Goal: Task Accomplishment & Management: Use online tool/utility

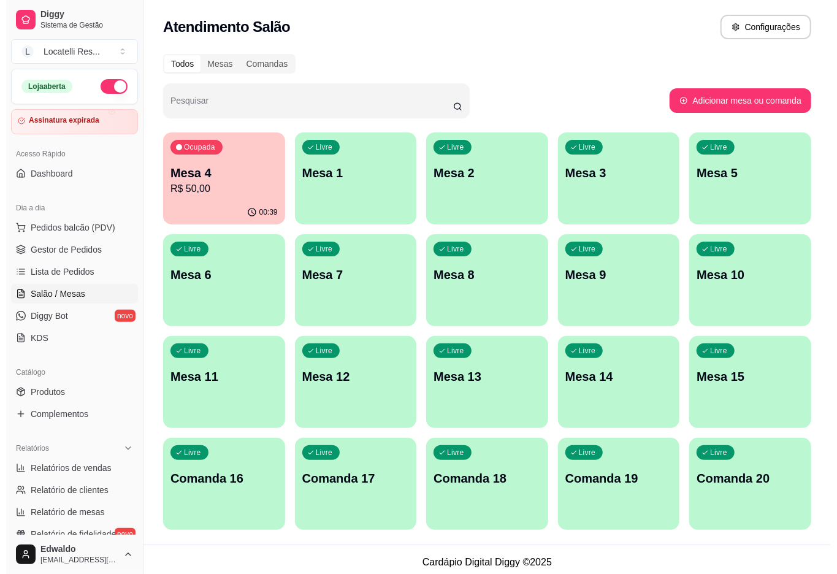
scroll to position [135, 0]
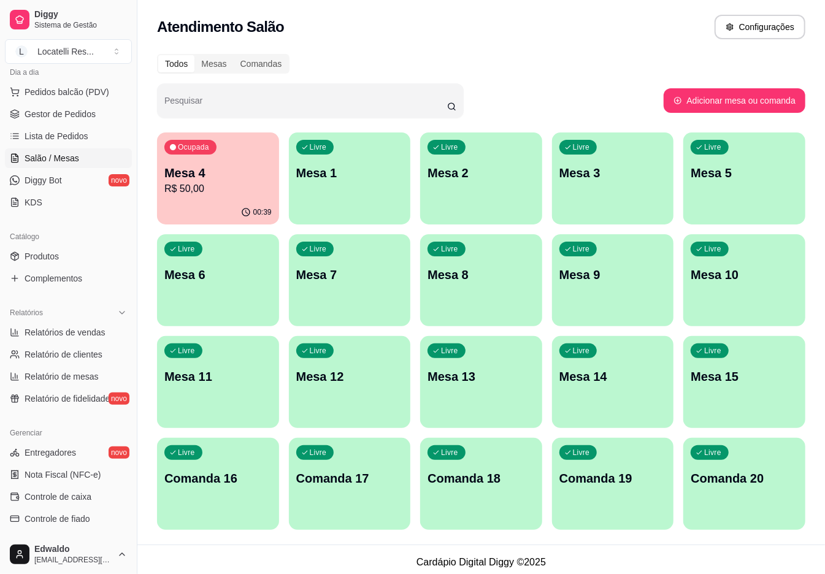
click at [197, 180] on p "Mesa 4" at bounding box center [217, 172] width 107 height 17
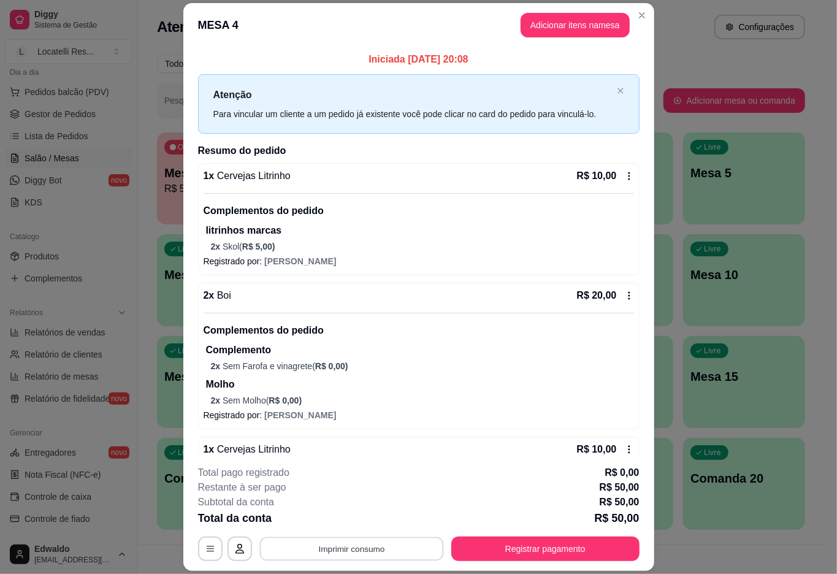
click at [354, 550] on button "Imprimir consumo" at bounding box center [351, 549] width 184 height 24
click at [351, 512] on button "IMPRESSORA pc" at bounding box center [349, 520] width 86 height 19
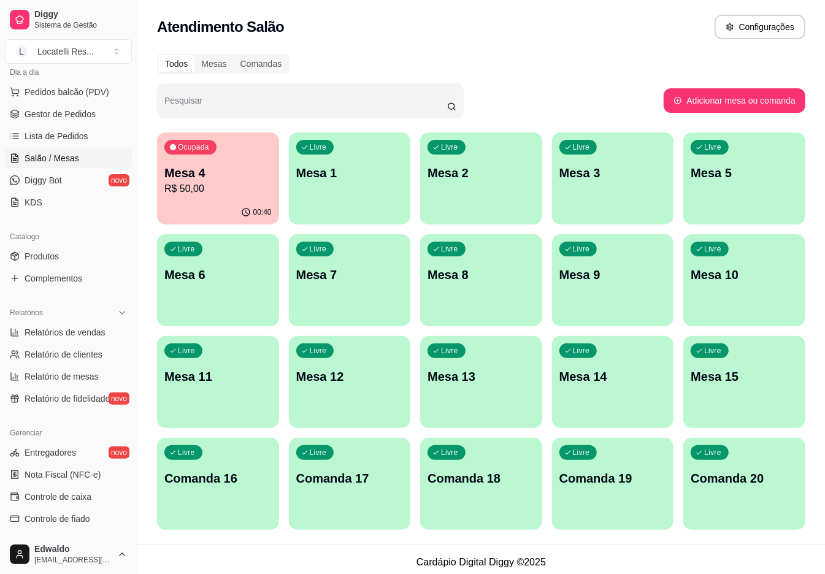
click at [386, 177] on p "Mesa 1" at bounding box center [349, 172] width 107 height 17
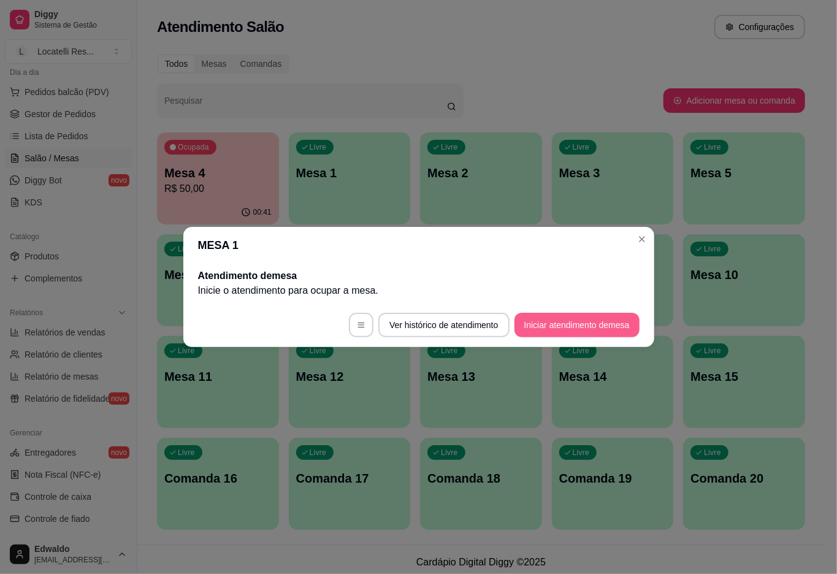
click at [560, 322] on button "Iniciar atendimento de mesa" at bounding box center [576, 325] width 125 height 25
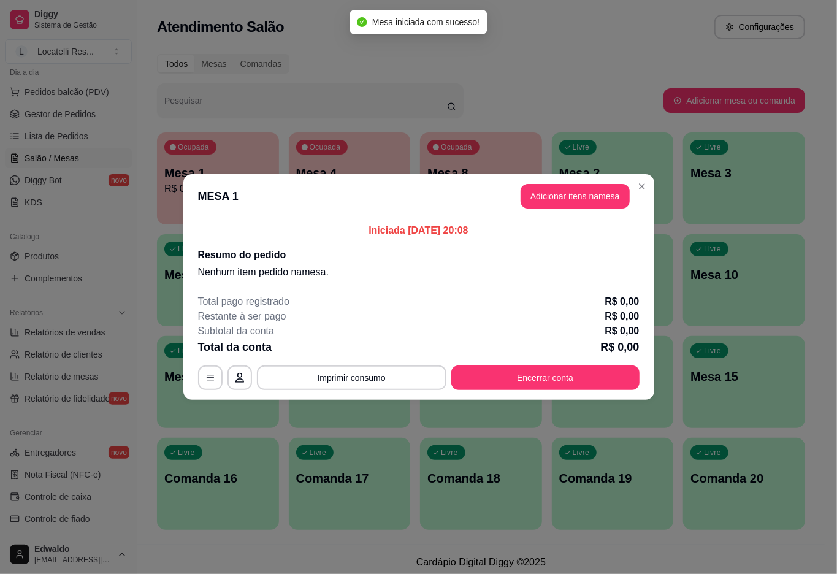
click at [562, 205] on button "Adicionar itens na mesa" at bounding box center [574, 196] width 109 height 25
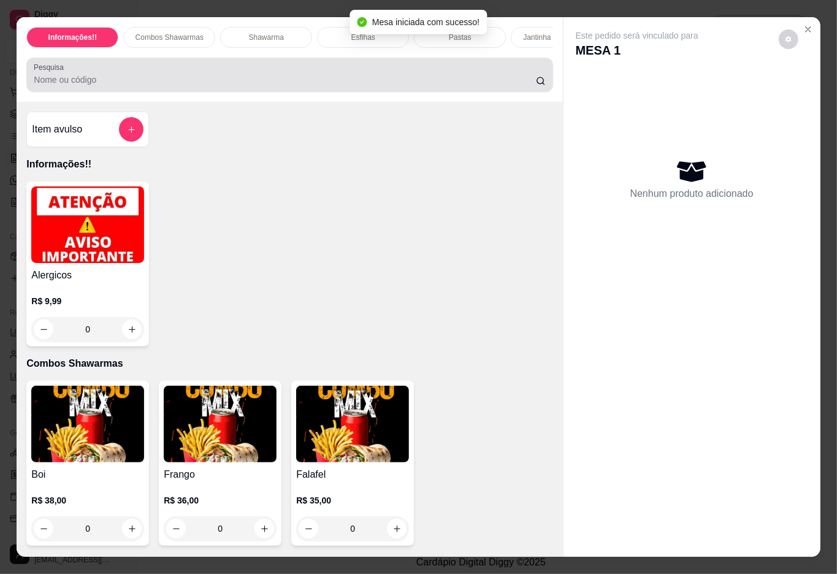
click at [54, 72] on label "Pesquisa" at bounding box center [51, 67] width 34 height 10
click at [54, 76] on input "Pesquisa" at bounding box center [285, 80] width 502 height 12
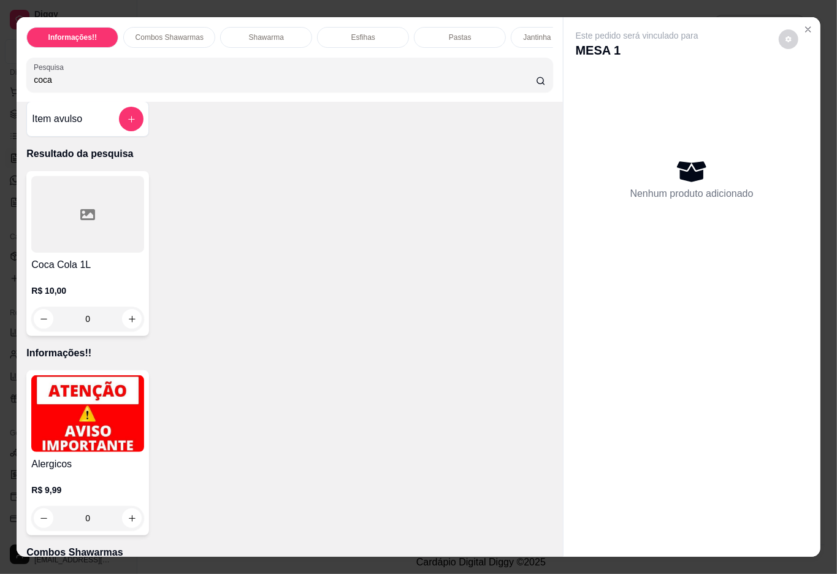
scroll to position [0, 0]
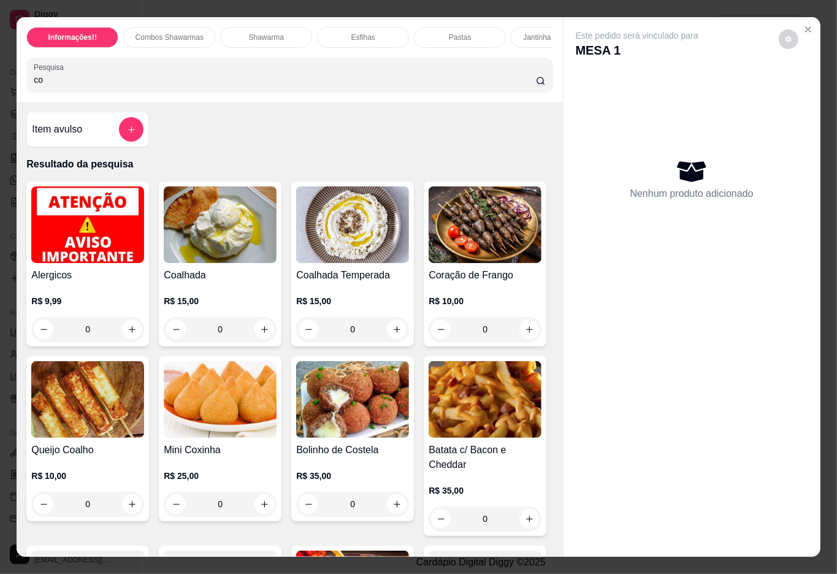
type input "c"
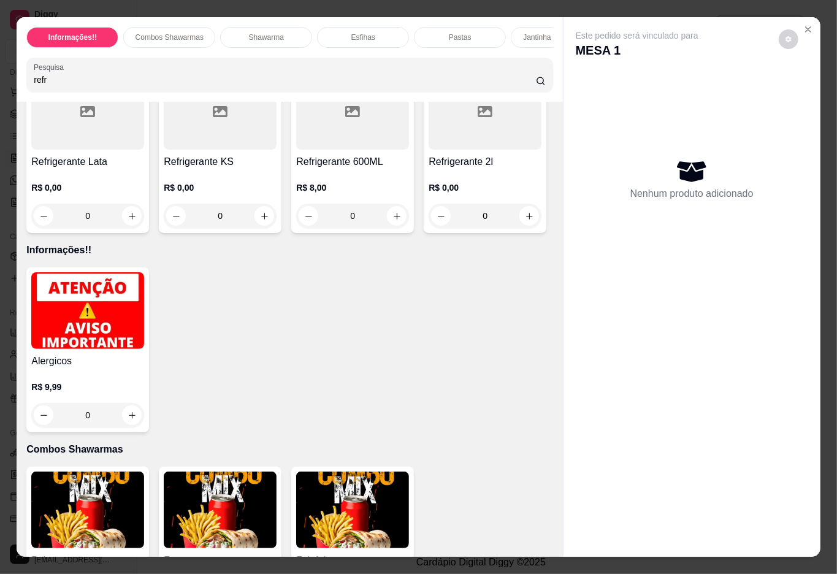
scroll to position [163, 0]
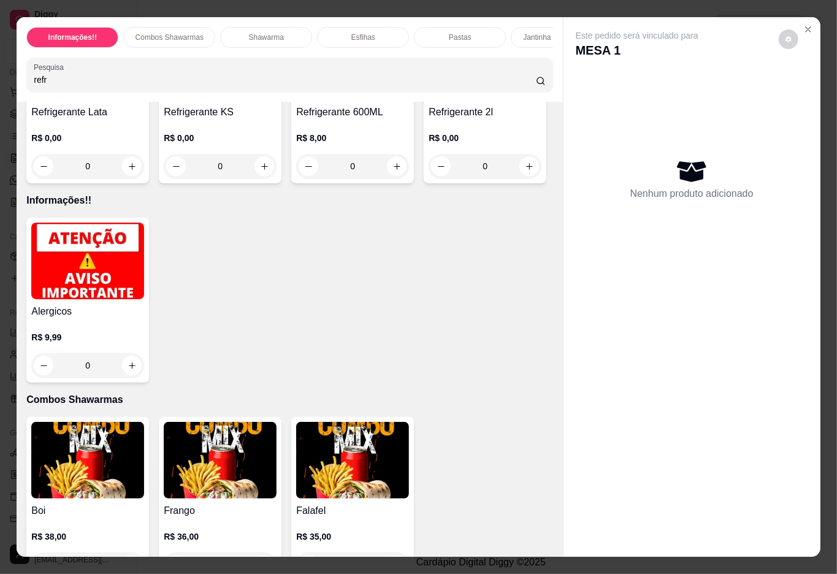
type input "refr"
click at [428, 100] on div at bounding box center [484, 61] width 113 height 77
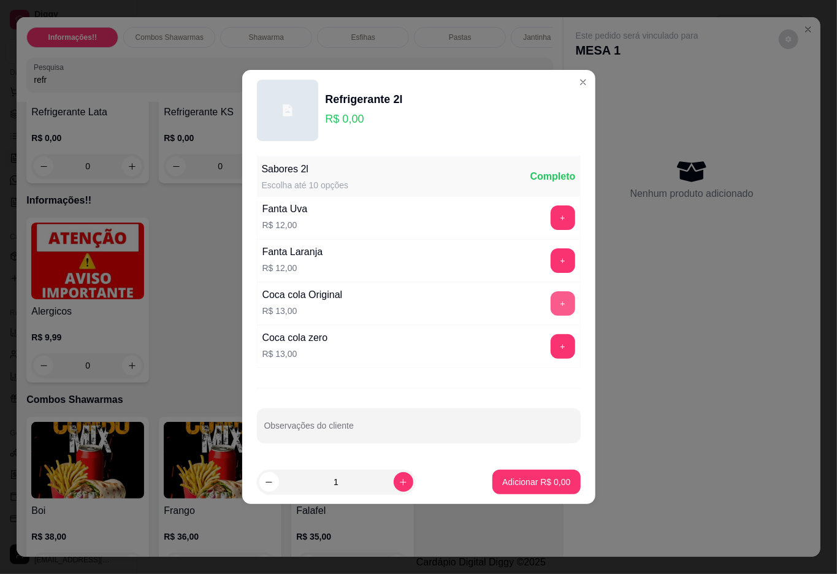
click at [550, 300] on button "+" at bounding box center [562, 303] width 25 height 25
click at [533, 474] on button "Adicionar R$ 13,00" at bounding box center [534, 482] width 90 height 24
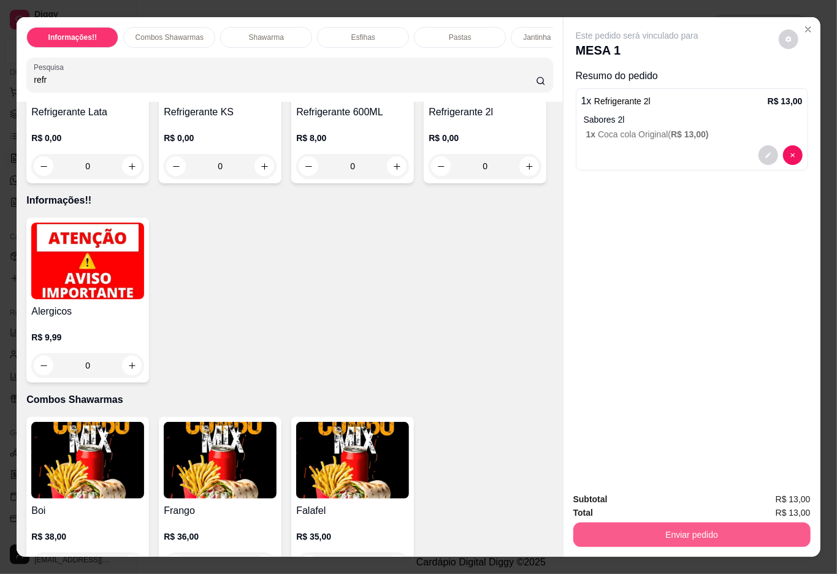
click at [625, 523] on button "Enviar pedido" at bounding box center [691, 534] width 237 height 25
click at [612, 489] on button "Não registrar e enviar pedido" at bounding box center [650, 498] width 124 height 23
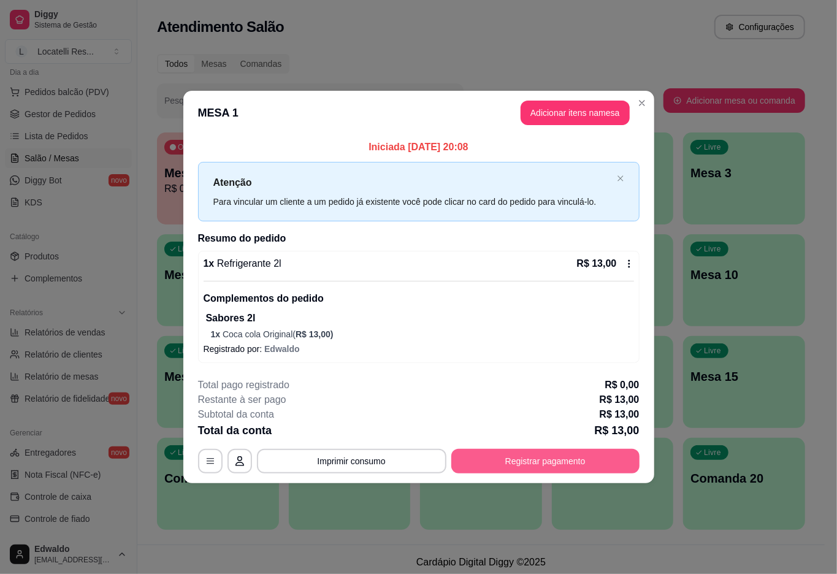
click at [528, 474] on footer "**********" at bounding box center [418, 425] width 471 height 115
click at [527, 451] on button "Registrar pagamento" at bounding box center [545, 461] width 188 height 25
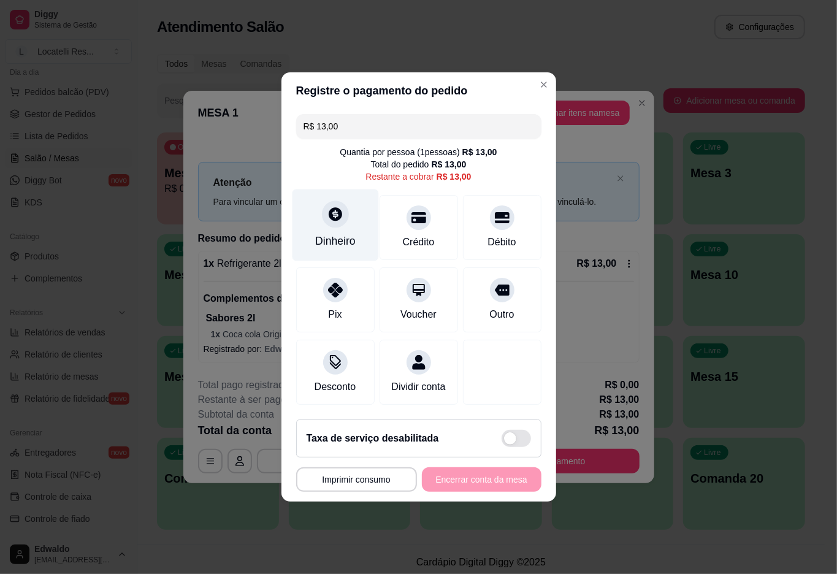
click at [312, 207] on div "Dinheiro" at bounding box center [335, 225] width 86 height 72
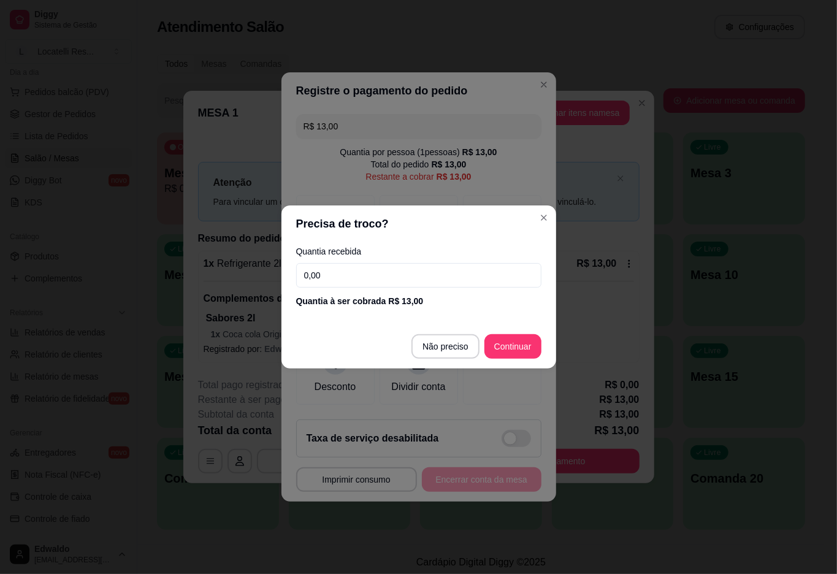
click at [341, 287] on input "0,00" at bounding box center [418, 275] width 245 height 25
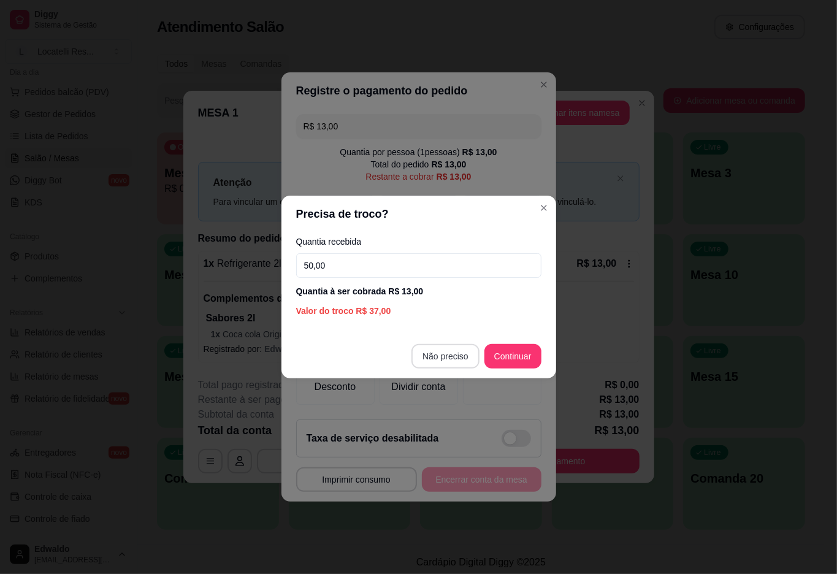
type input "50,00"
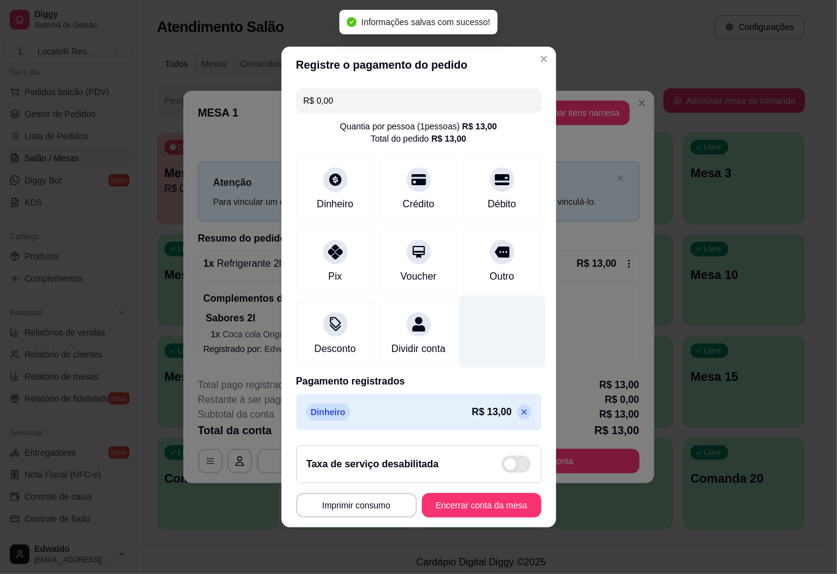
scroll to position [1, 0]
click at [519, 417] on icon at bounding box center [524, 412] width 10 height 10
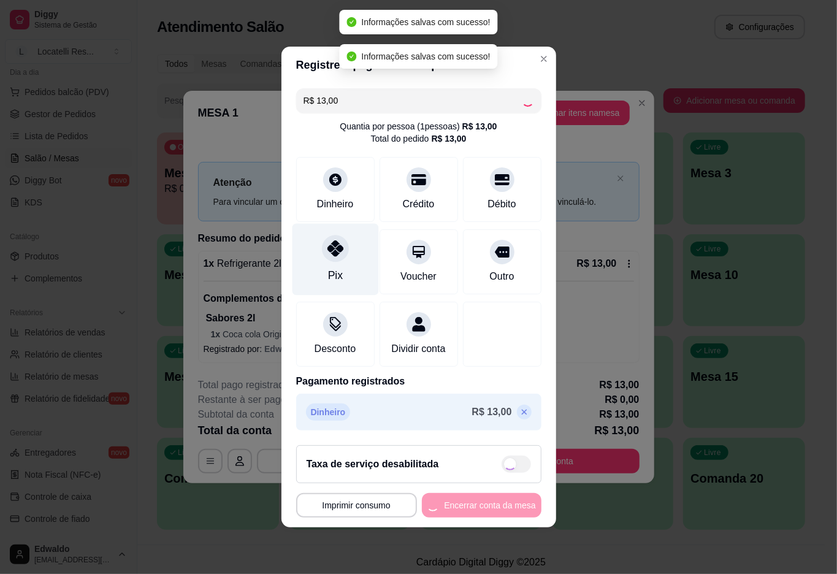
scroll to position [0, 0]
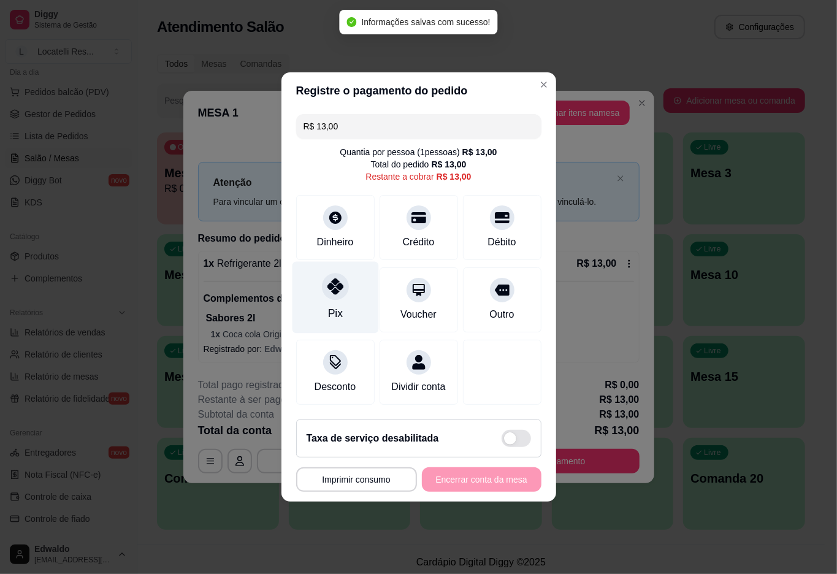
click at [336, 278] on icon at bounding box center [335, 286] width 16 height 16
type input "R$ 0,00"
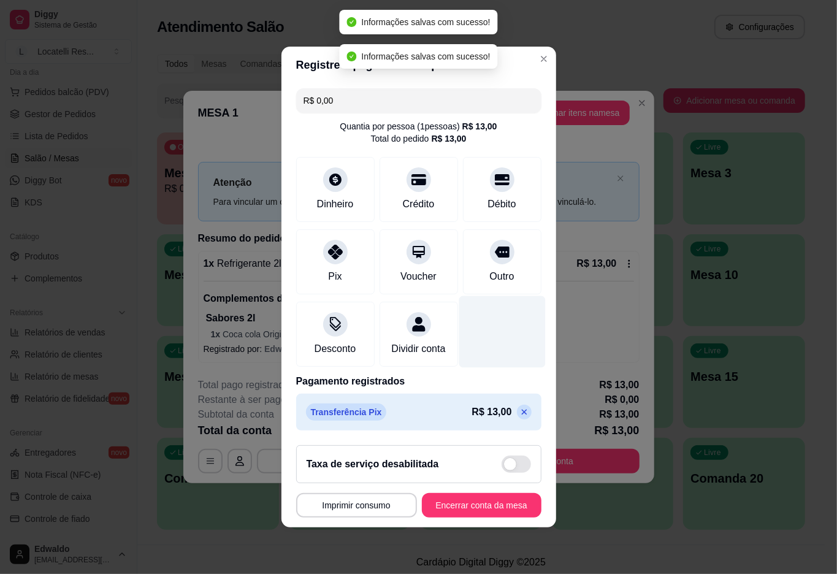
scroll to position [1, 0]
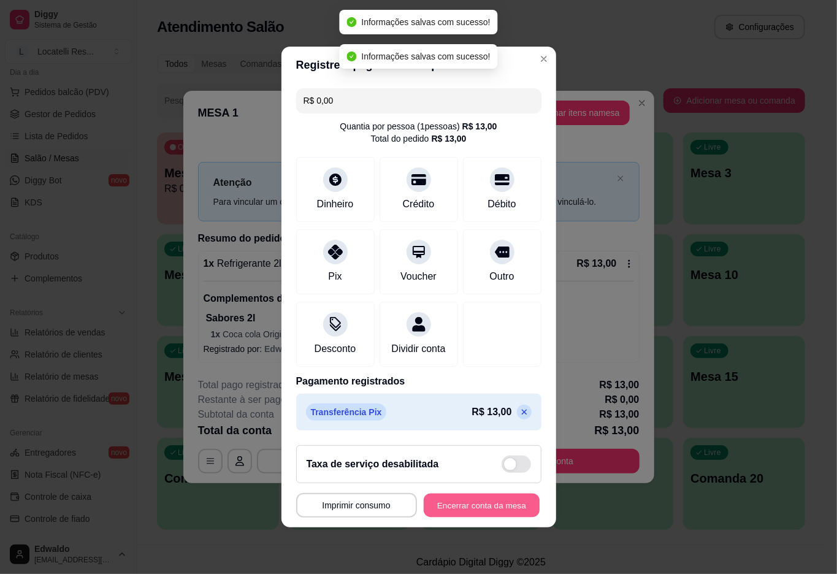
click at [471, 508] on button "Encerrar conta da mesa" at bounding box center [482, 505] width 116 height 24
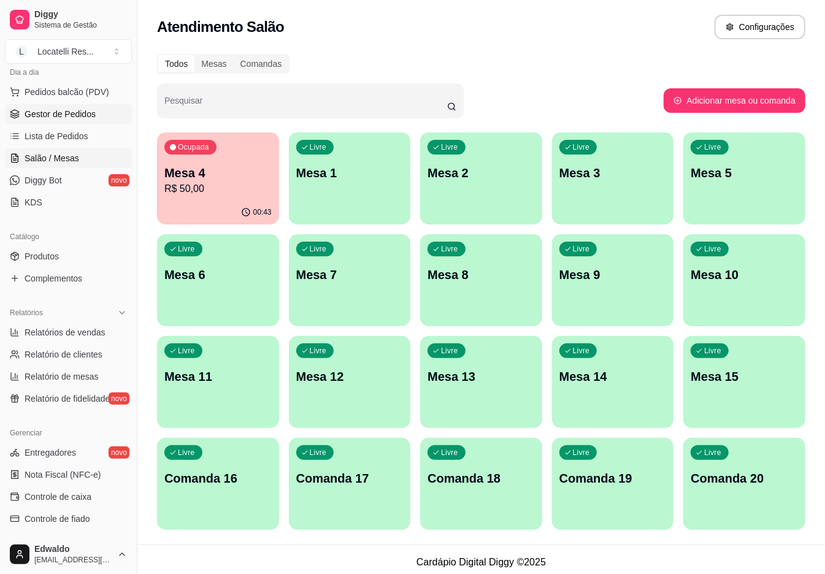
click at [67, 115] on span "Gestor de Pedidos" at bounding box center [60, 114] width 71 height 12
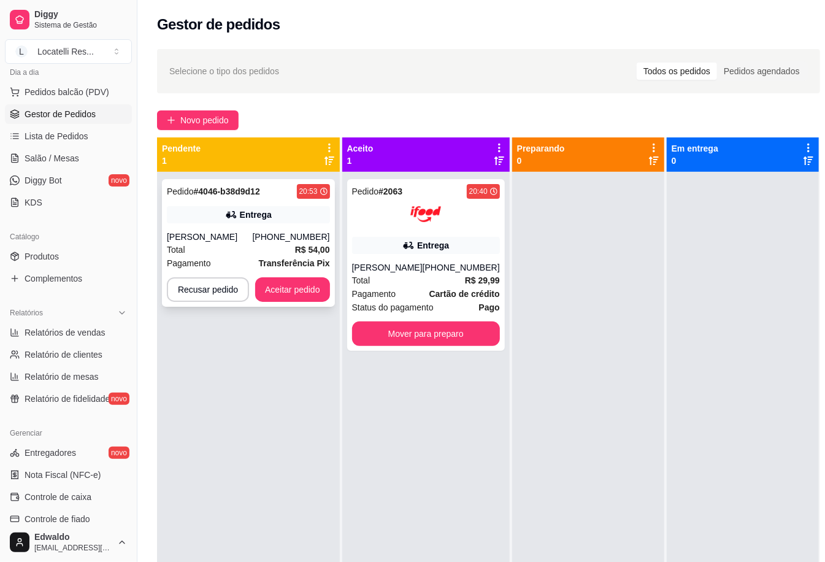
click at [253, 235] on div "[PERSON_NAME]" at bounding box center [210, 236] width 86 height 12
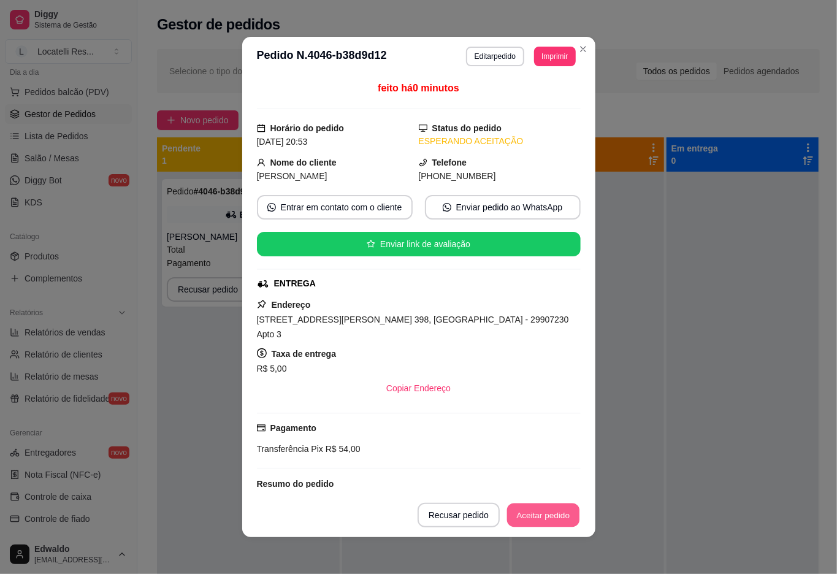
click at [549, 519] on button "Aceitar pedido" at bounding box center [543, 515] width 72 height 24
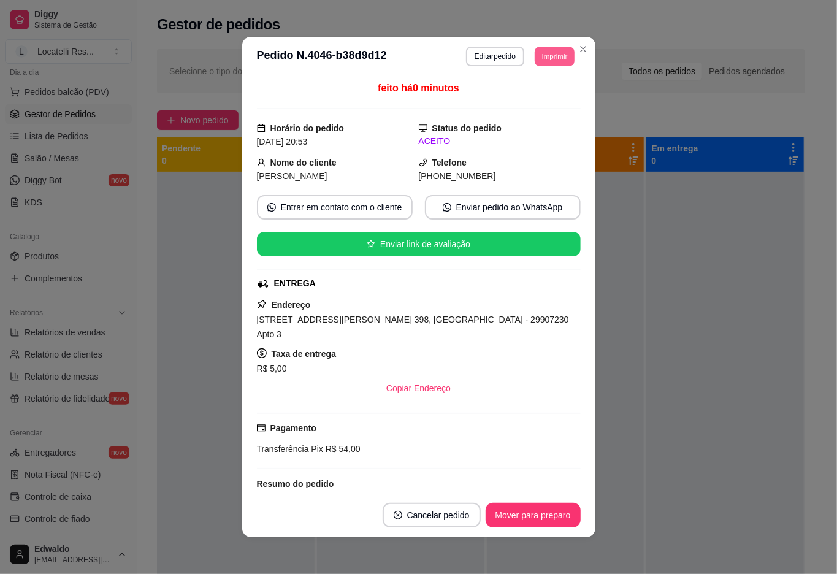
click at [540, 61] on button "Imprimir" at bounding box center [555, 56] width 40 height 19
click at [535, 96] on button "IMPRESSORA pc" at bounding box center [525, 100] width 89 height 20
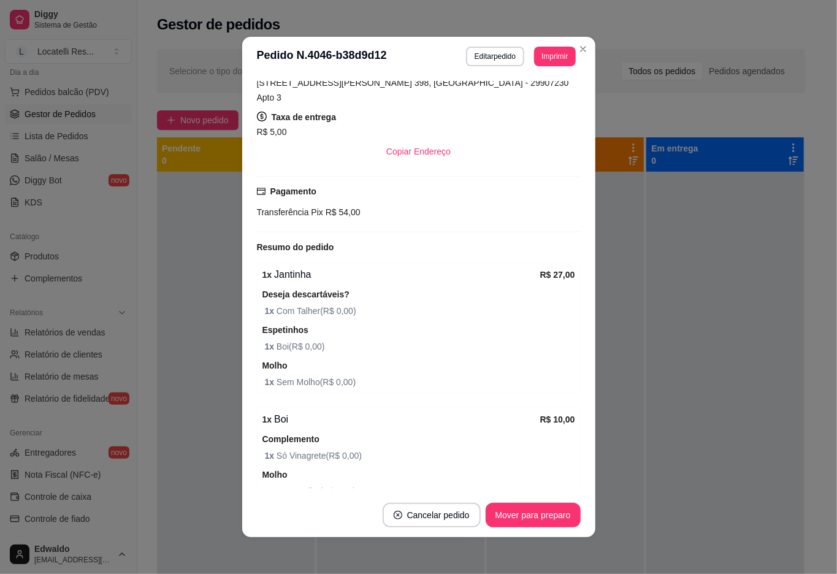
scroll to position [327, 0]
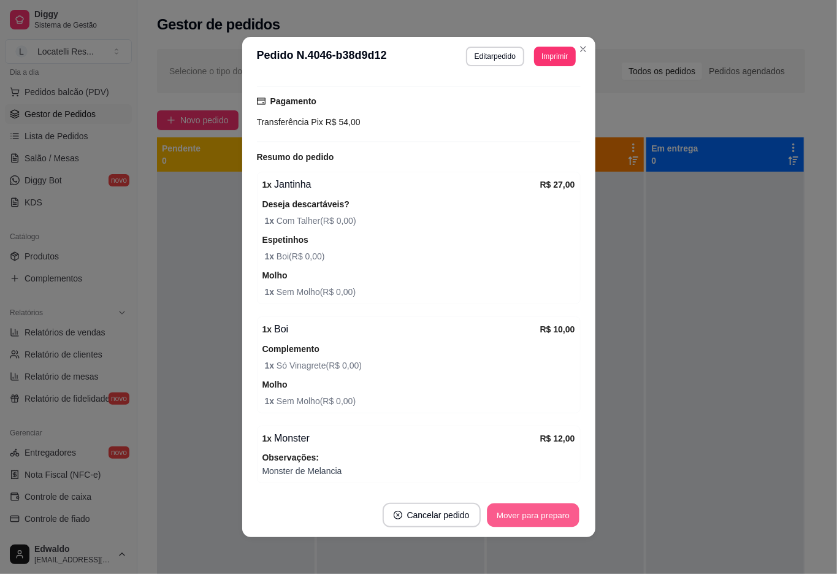
click at [516, 512] on button "Mover para preparo" at bounding box center [533, 515] width 92 height 24
click at [541, 514] on button "Mover para entrega" at bounding box center [533, 515] width 92 height 24
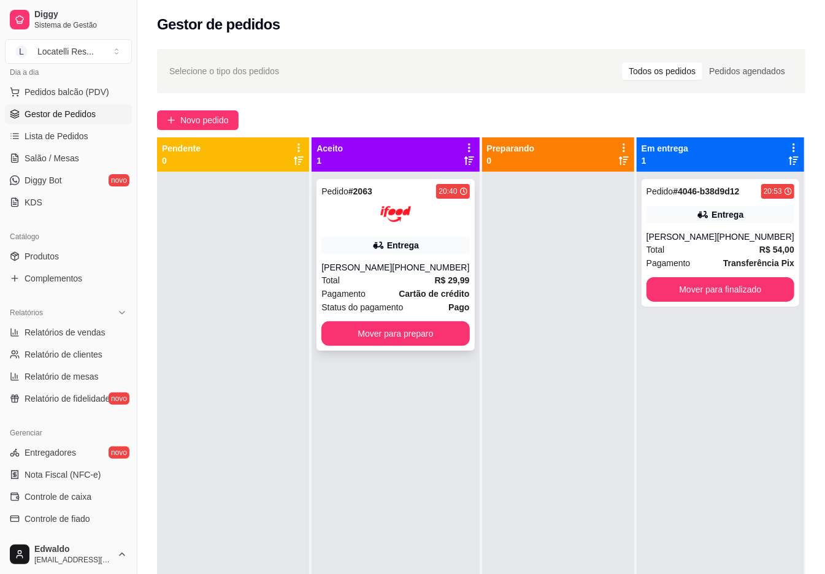
click at [386, 261] on div "Pedido # 2063 20:40 Entrega [PERSON_NAME] [PHONE_NUMBER] Total R$ 29,99 Pagamen…" at bounding box center [395, 265] width 158 height 172
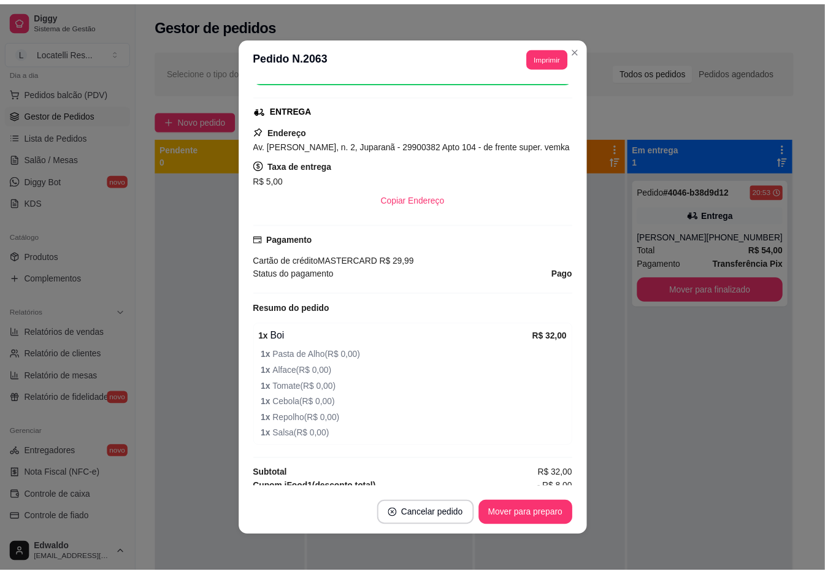
scroll to position [245, 0]
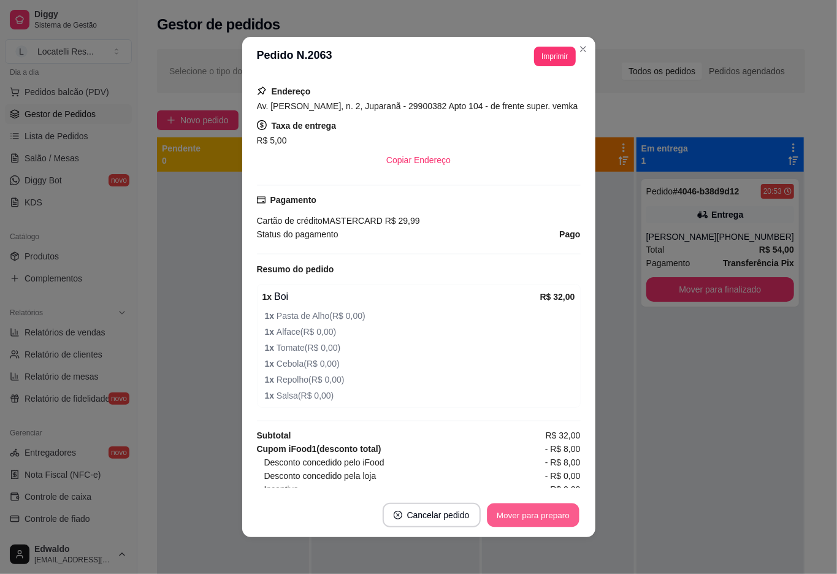
click at [504, 522] on button "Mover para preparo" at bounding box center [533, 515] width 92 height 24
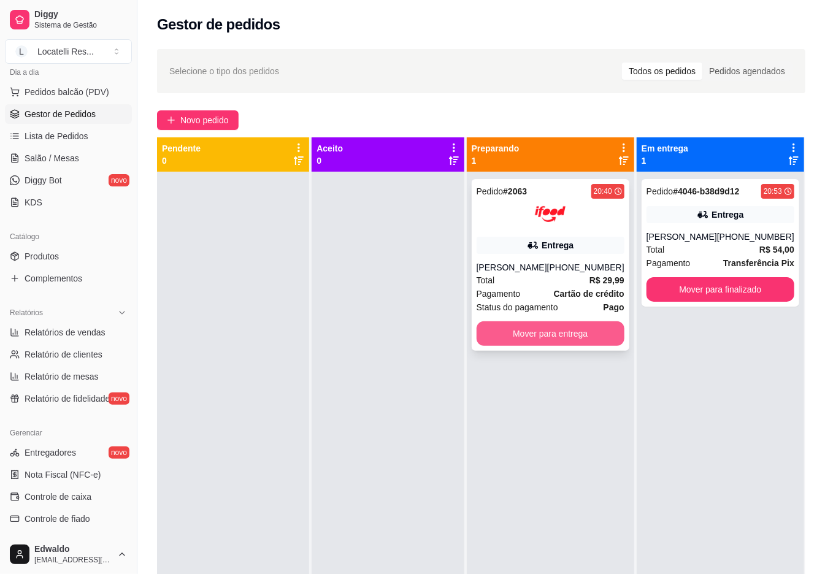
click at [586, 337] on button "Mover para entrega" at bounding box center [550, 333] width 148 height 25
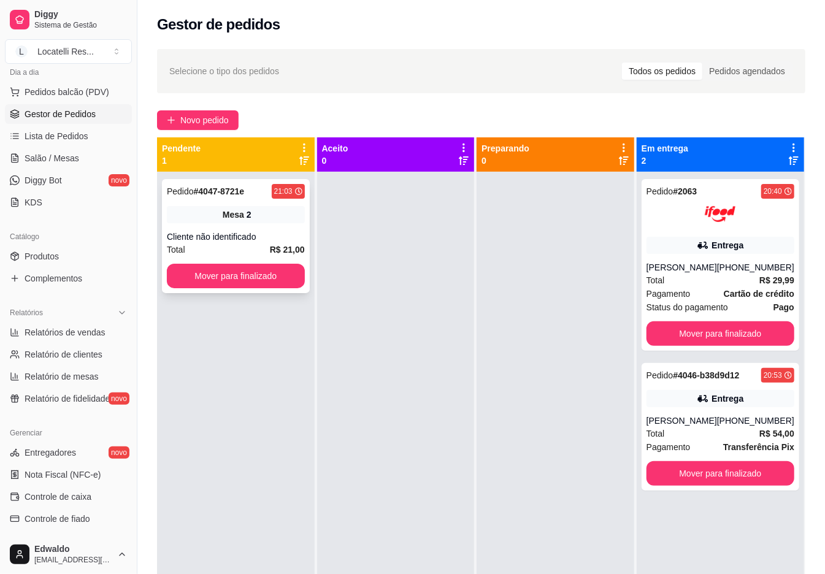
click at [234, 222] on div "Mesa 2" at bounding box center [236, 214] width 138 height 17
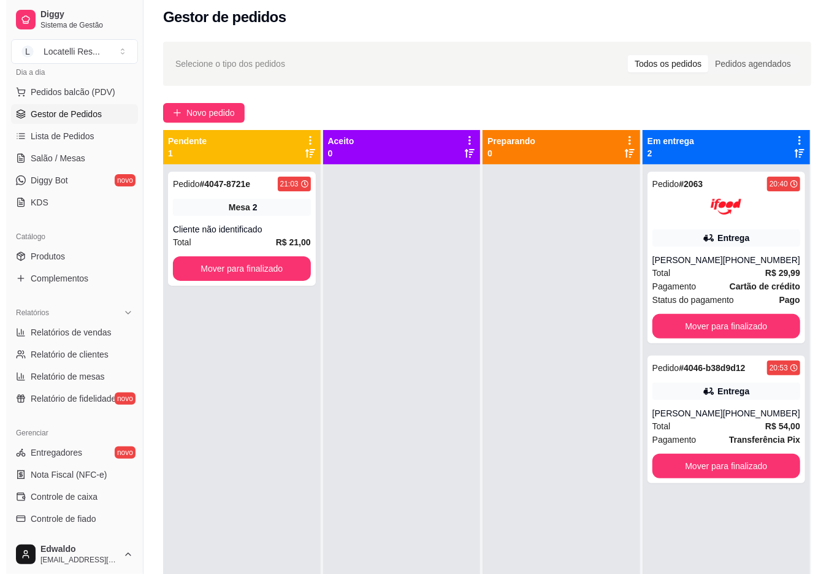
scroll to position [0, 0]
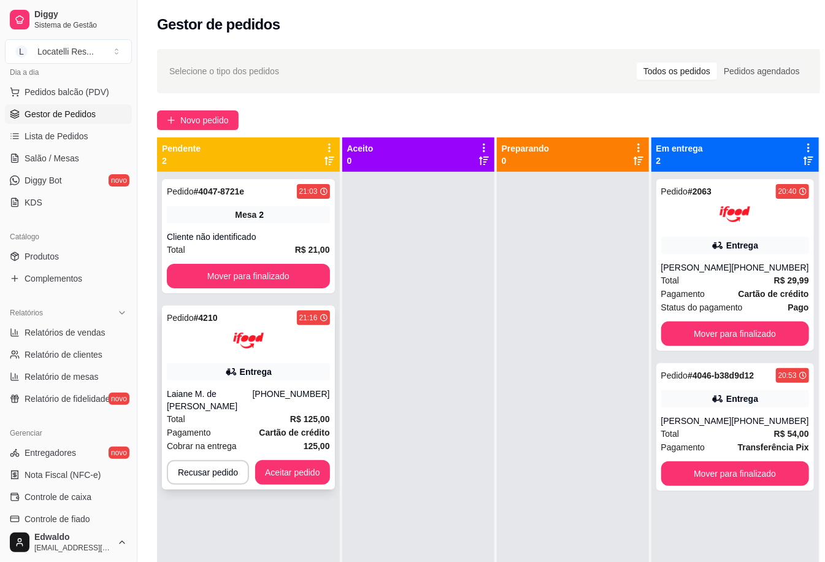
click at [268, 366] on div "Entrega" at bounding box center [256, 371] width 32 height 12
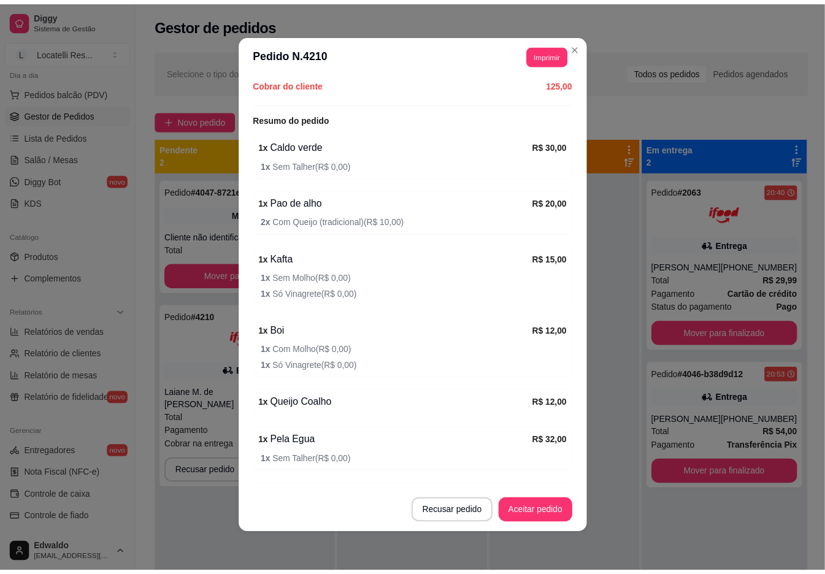
scroll to position [454, 0]
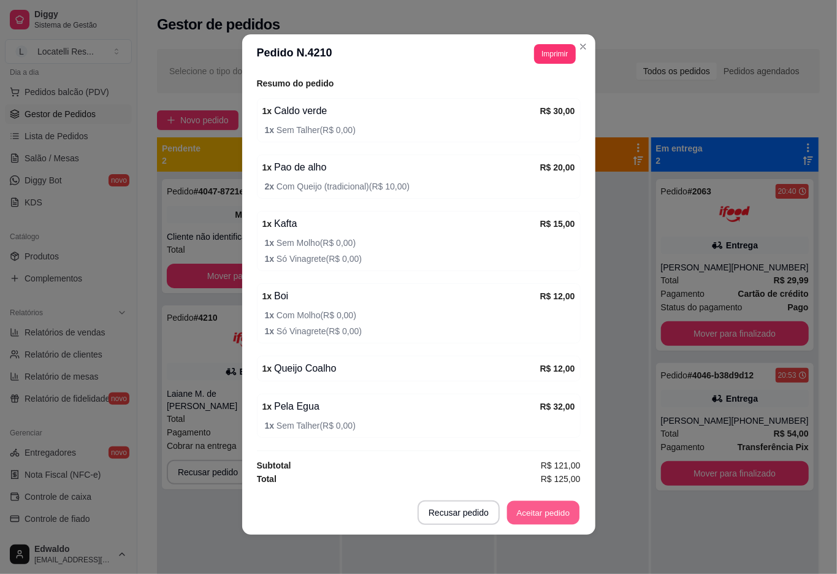
click at [528, 512] on button "Aceitar pedido" at bounding box center [543, 513] width 72 height 24
